Goal: Navigation & Orientation: Find specific page/section

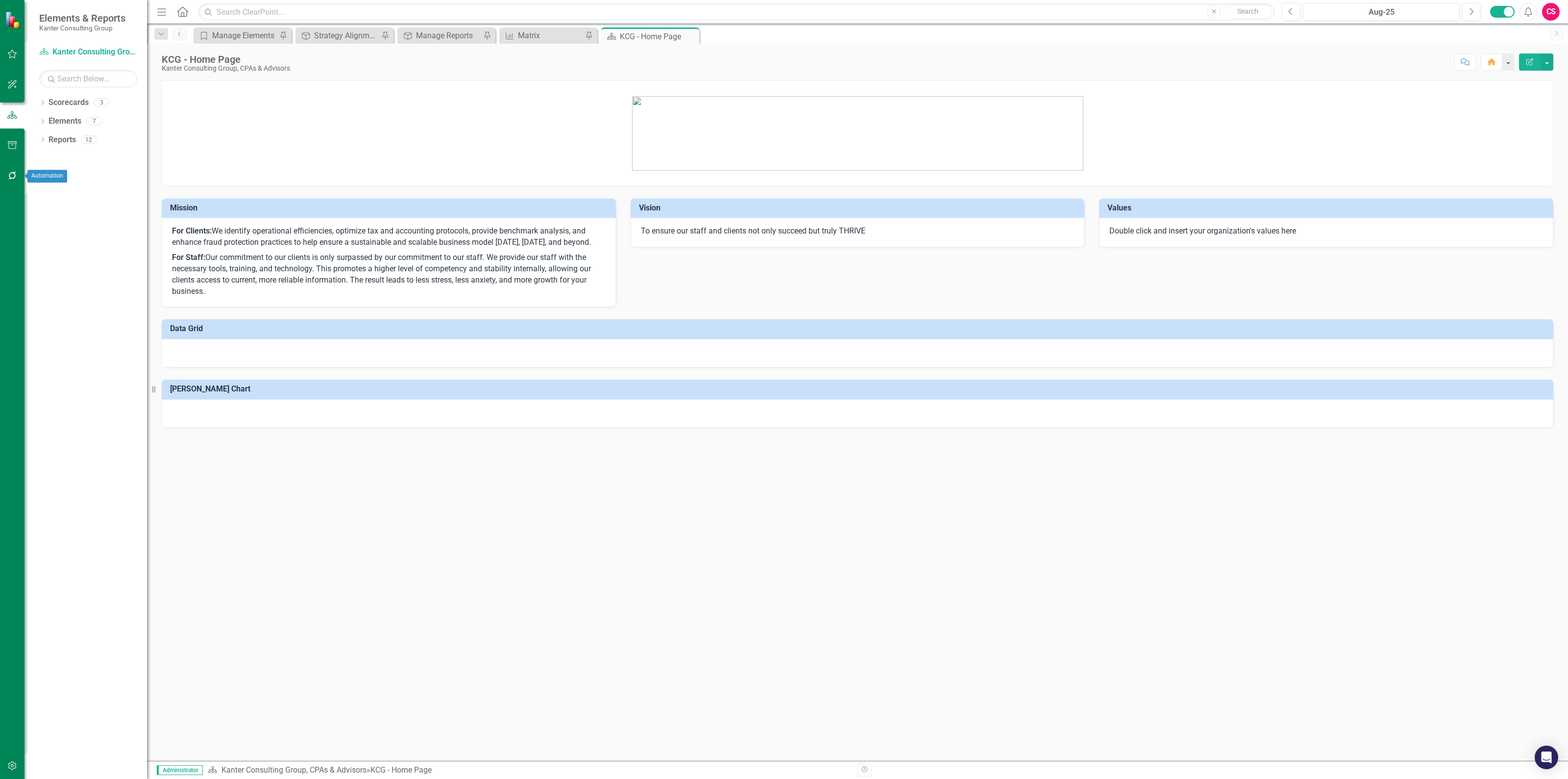
click at [7, 178] on icon "button" at bounding box center [12, 175] width 10 height 8
click at [74, 69] on link "Reporting Workflows" at bounding box center [88, 71] width 98 height 12
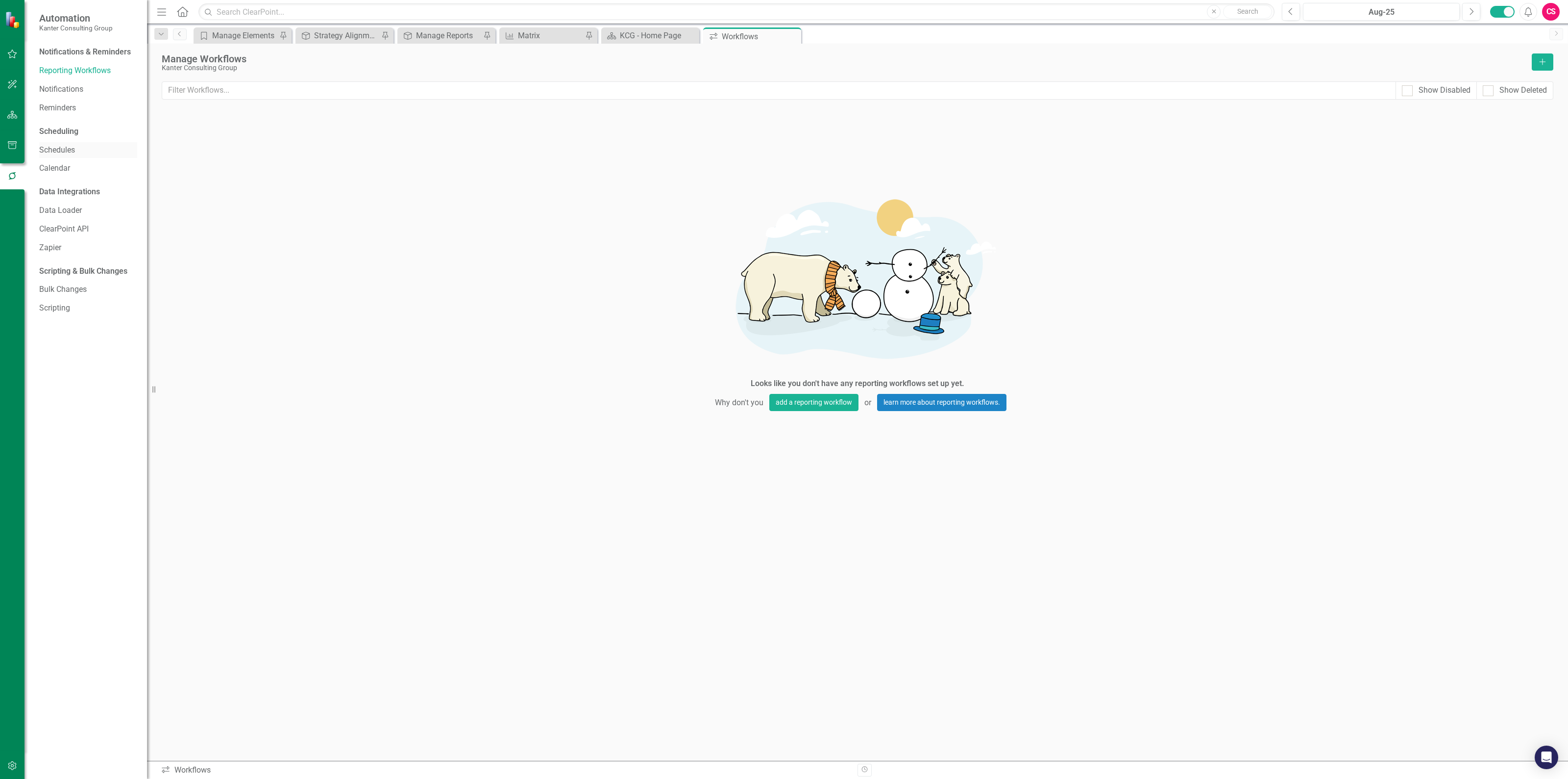
click at [69, 145] on link "Schedules" at bounding box center [88, 150] width 98 height 12
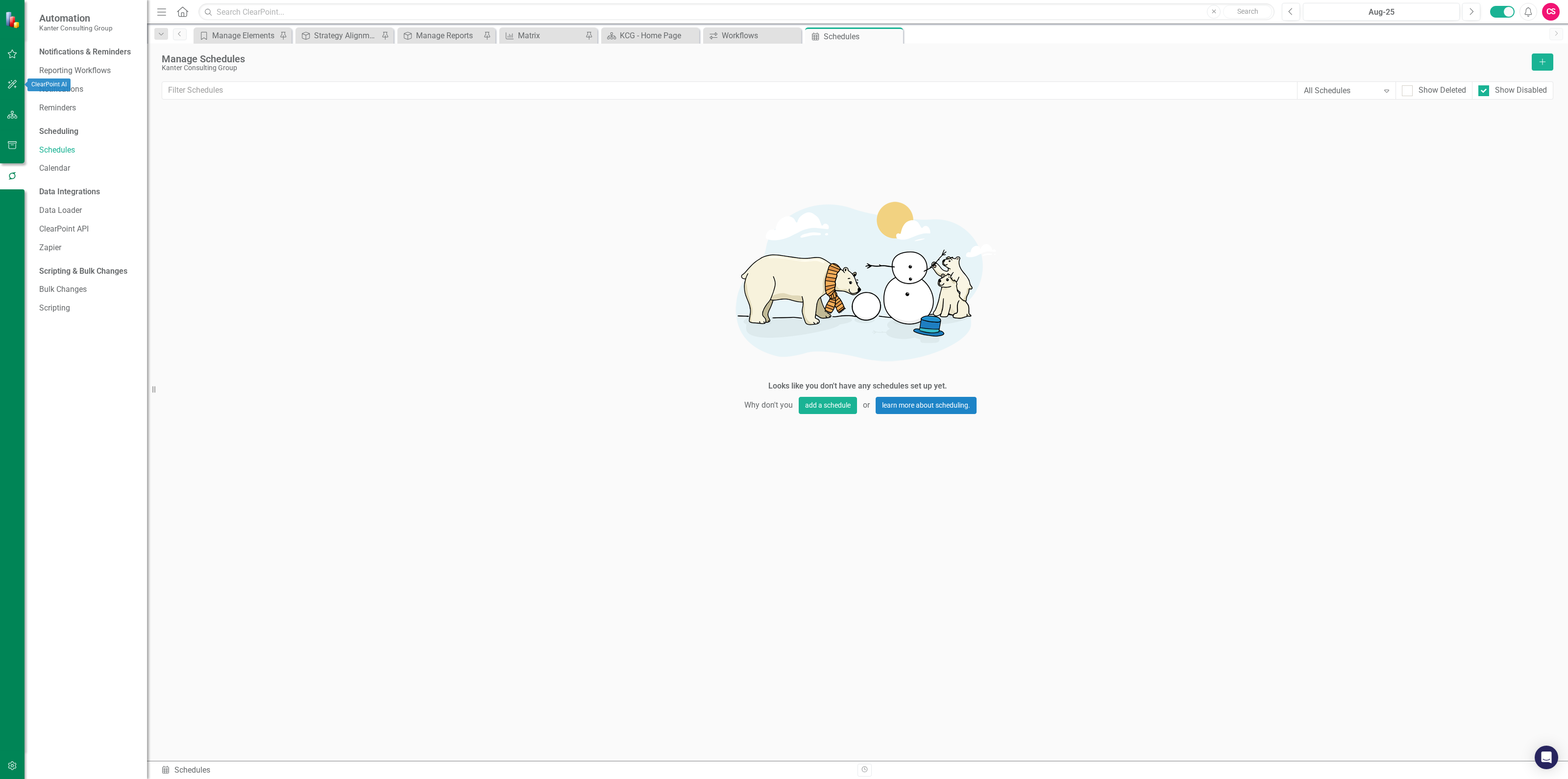
click at [13, 115] on icon "button" at bounding box center [12, 114] width 10 height 8
click at [44, 99] on div "Dropdown Scorecards 3" at bounding box center [93, 103] width 108 height 19
click at [44, 100] on div "Dropdown" at bounding box center [43, 103] width 7 height 8
click at [69, 119] on link "Kanter Consulting Group, CPAs & Advisors" at bounding box center [101, 121] width 93 height 12
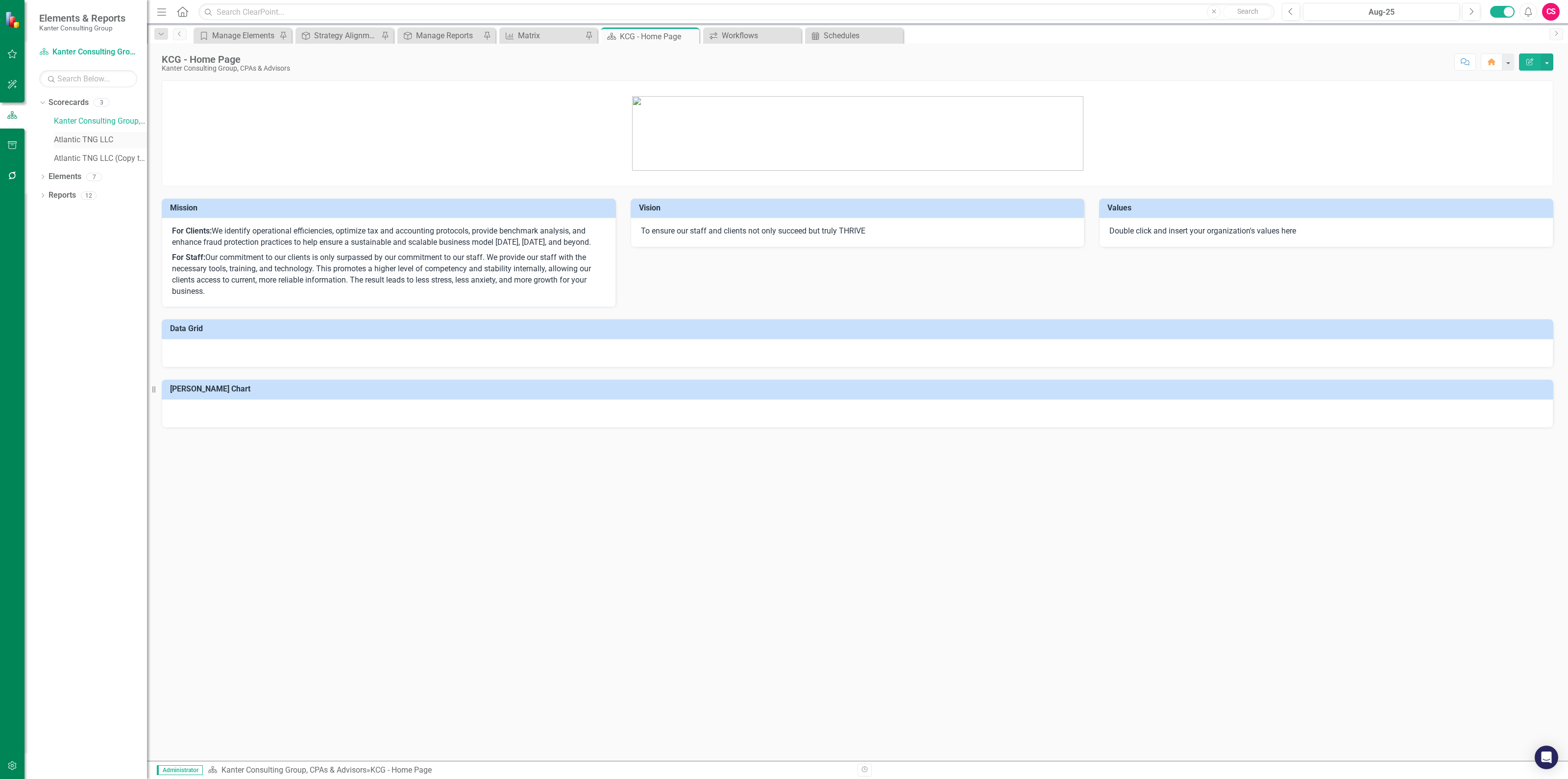
click at [82, 137] on link "Atlantic TNG LLC" at bounding box center [101, 140] width 93 height 12
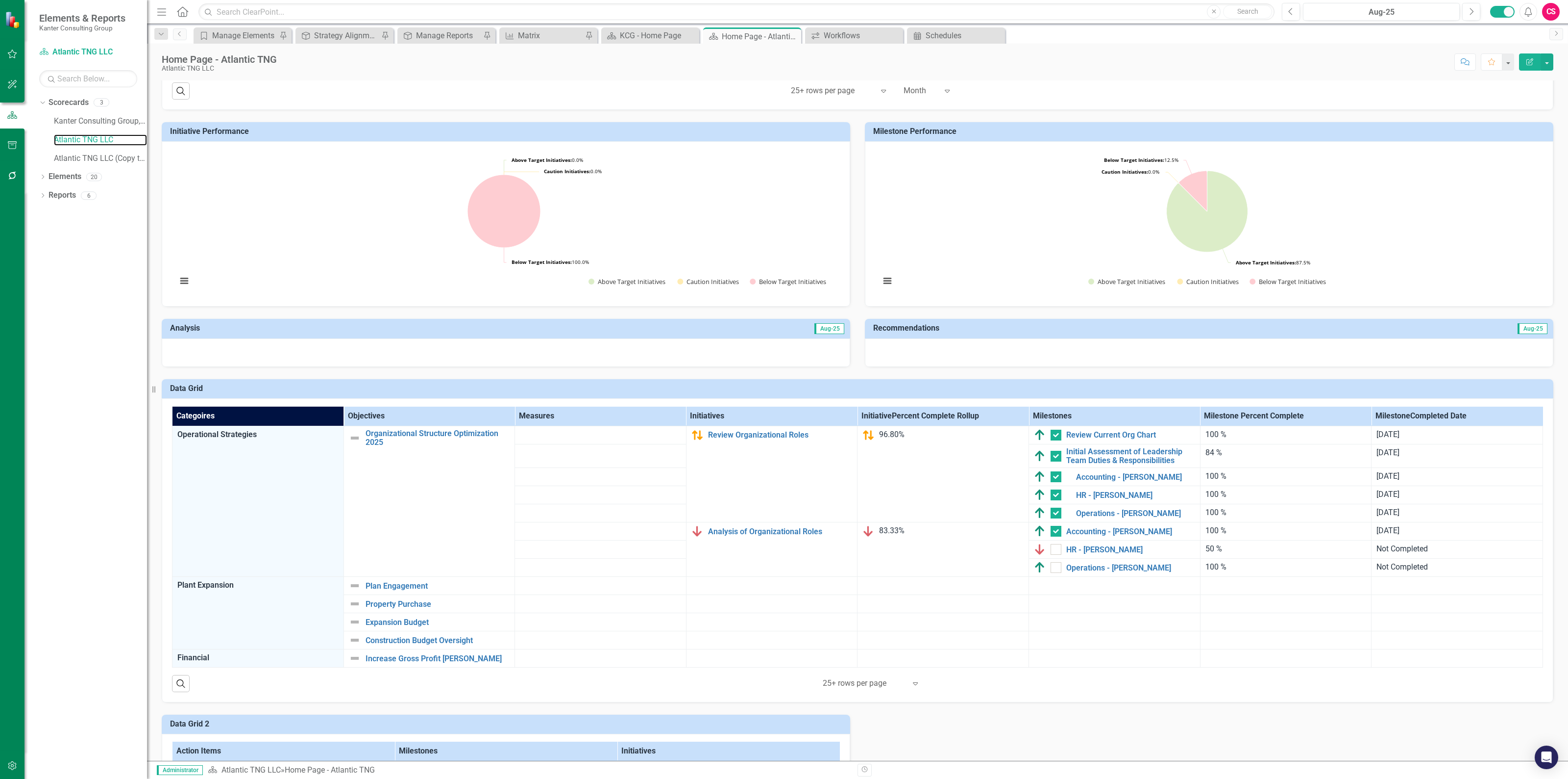
scroll to position [367, 0]
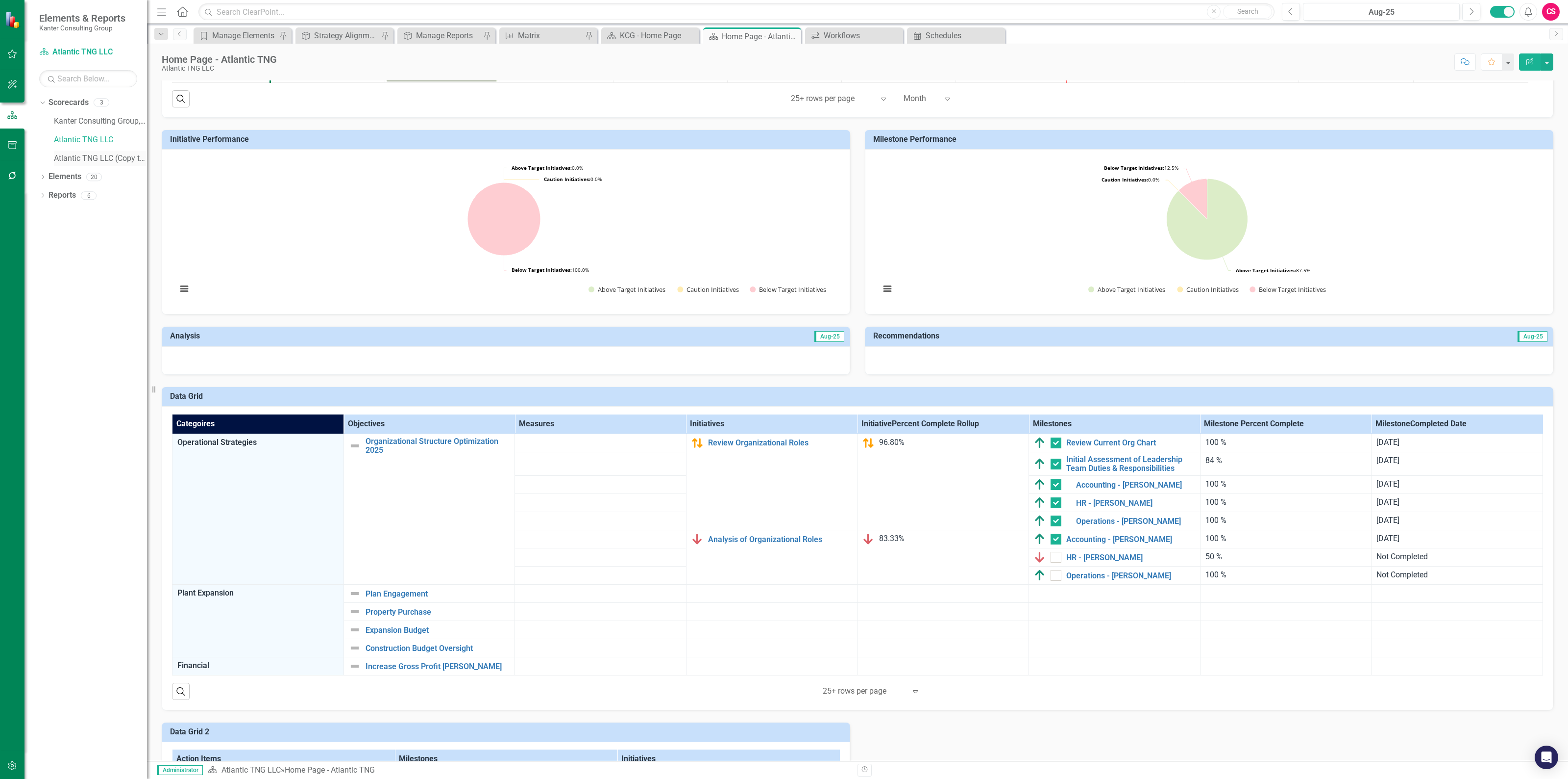
click at [110, 155] on link "Atlantic TNG LLC (Copy test)" at bounding box center [101, 158] width 93 height 12
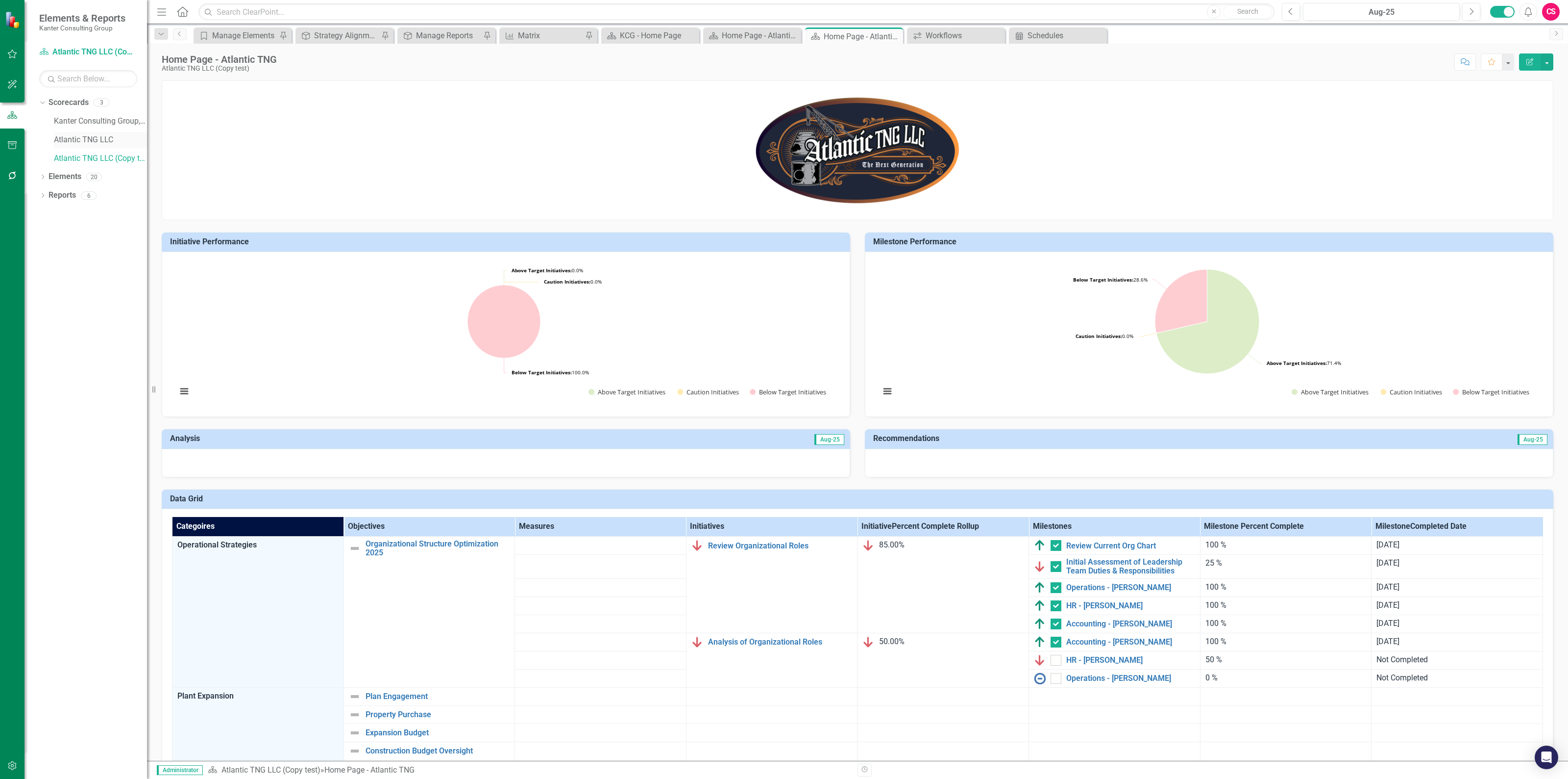
click at [90, 136] on link "Atlantic TNG LLC" at bounding box center [101, 140] width 93 height 12
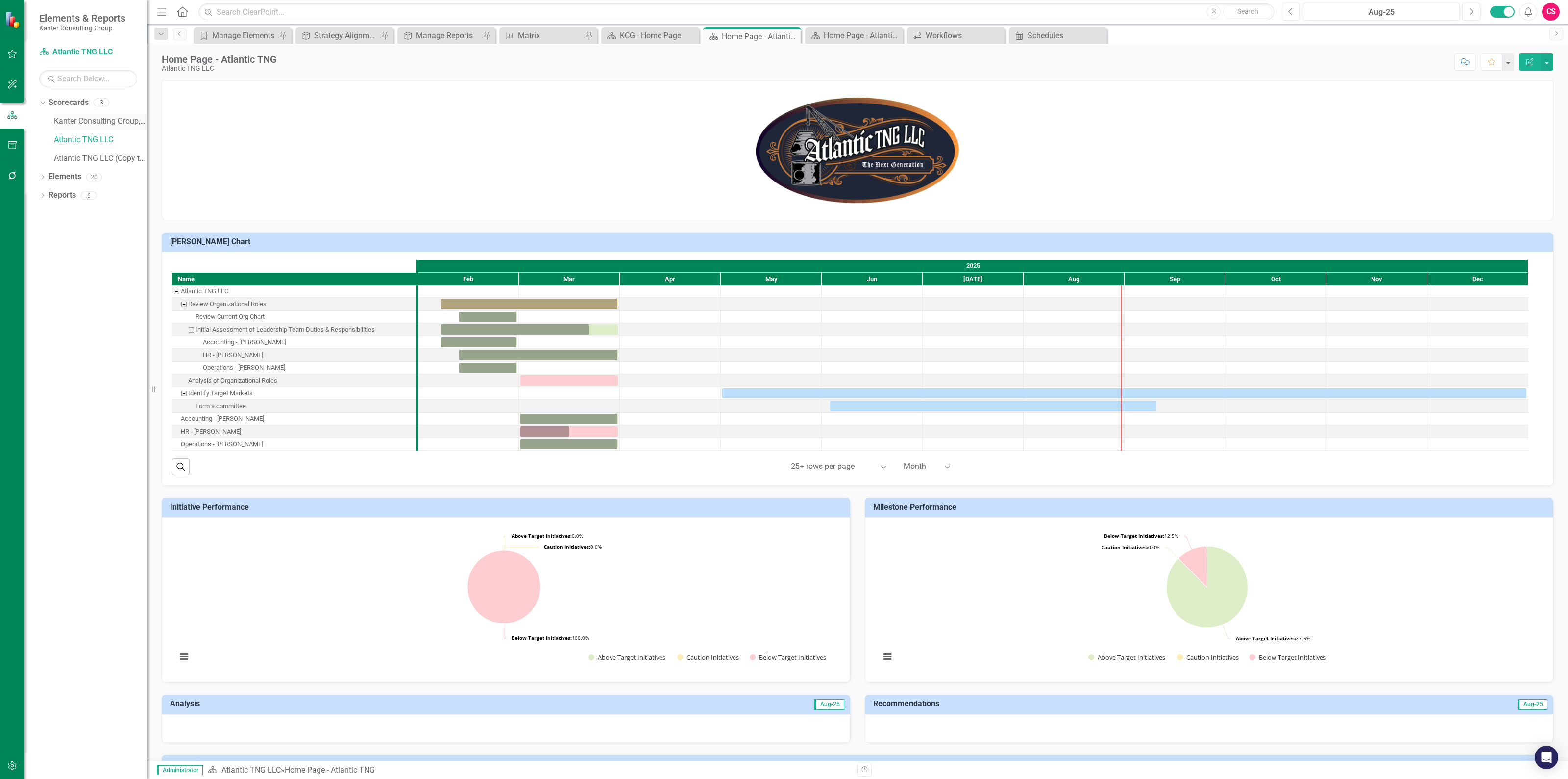
click at [83, 121] on link "Kanter Consulting Group, CPAs & Advisors" at bounding box center [101, 121] width 93 height 12
